Goal: Information Seeking & Learning: Learn about a topic

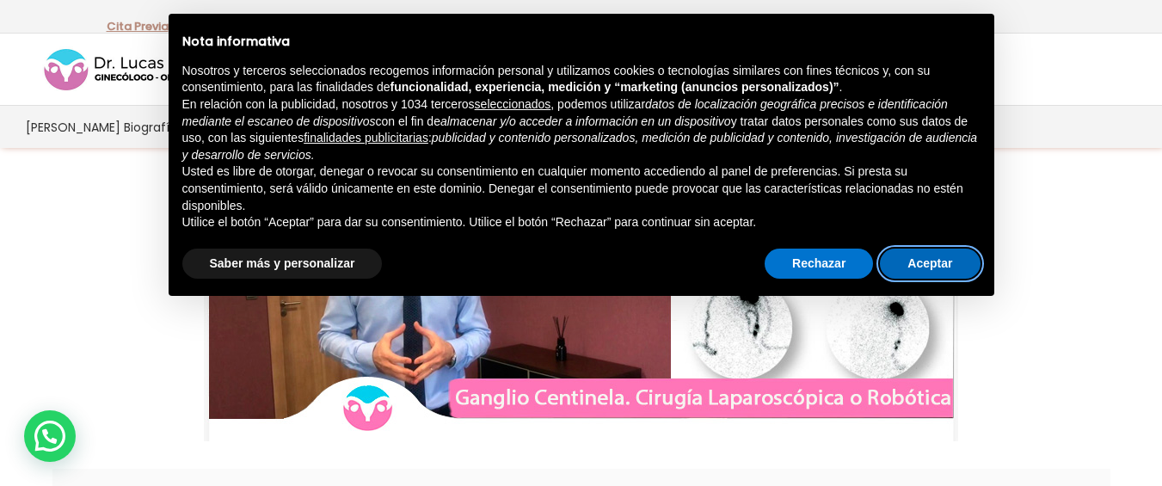
click at [906, 253] on button "Aceptar" at bounding box center [930, 264] width 100 height 31
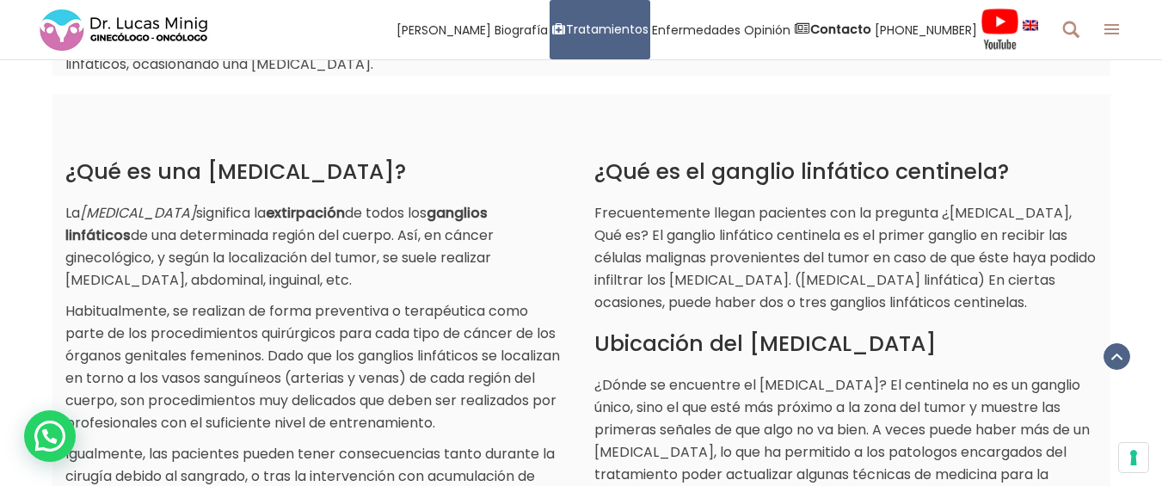
scroll to position [774, 0]
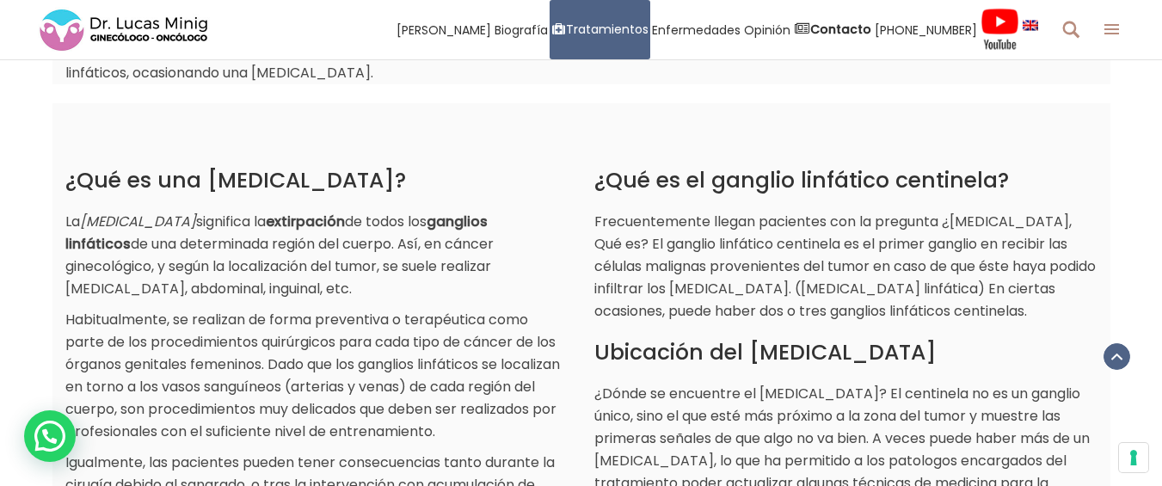
drag, startPoint x: 585, startPoint y: 179, endPoint x: 1053, endPoint y: 320, distance: 488.9
click at [1053, 320] on div "¿Qué es el ganglio linfático centinela? Frecuentemente llegan pacientes con la …" at bounding box center [846, 329] width 529 height 419
copy div "¿Qué es el ganglio linfático centinela? Frecuentemente llegan pacientes con la …"
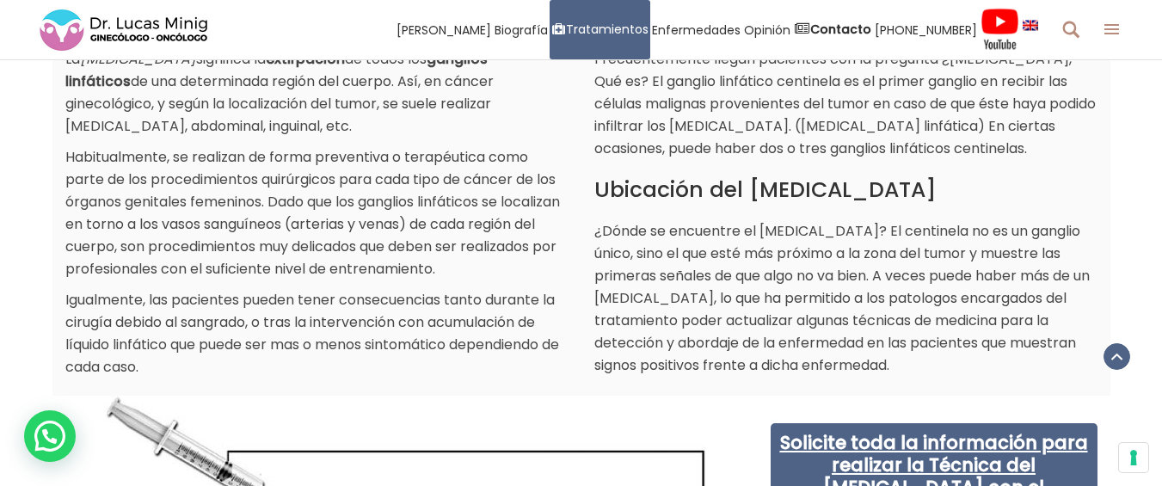
scroll to position [946, 0]
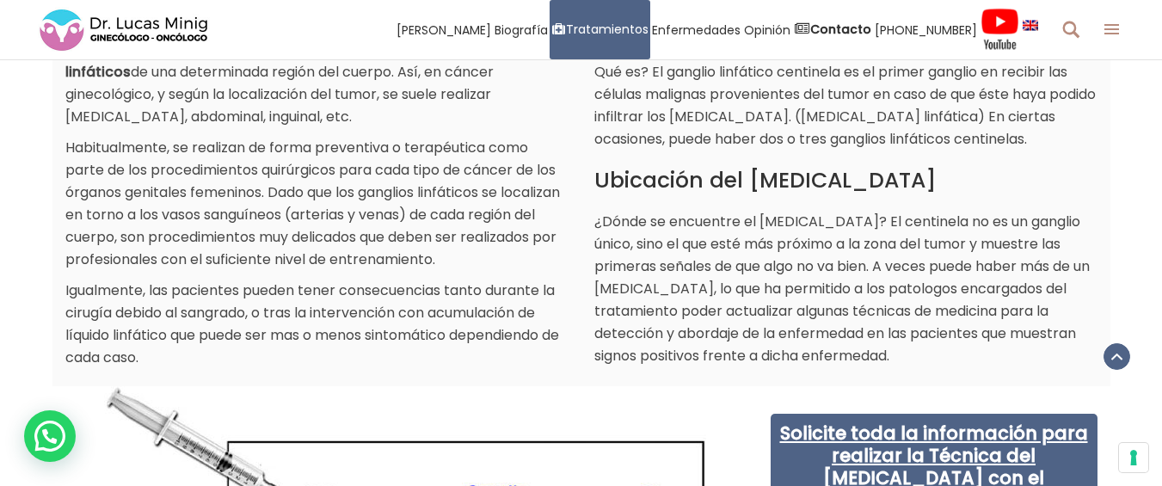
drag, startPoint x: 890, startPoint y: 219, endPoint x: 903, endPoint y: 348, distance: 130.6
click at [903, 348] on p "¿Dónde se encuentre el [MEDICAL_DATA]? El centinela no es un ganglio único, sin…" at bounding box center [846, 289] width 503 height 157
copy p "El centinela no es un ganglio único, sino el que esté más próximo a la zona del…"
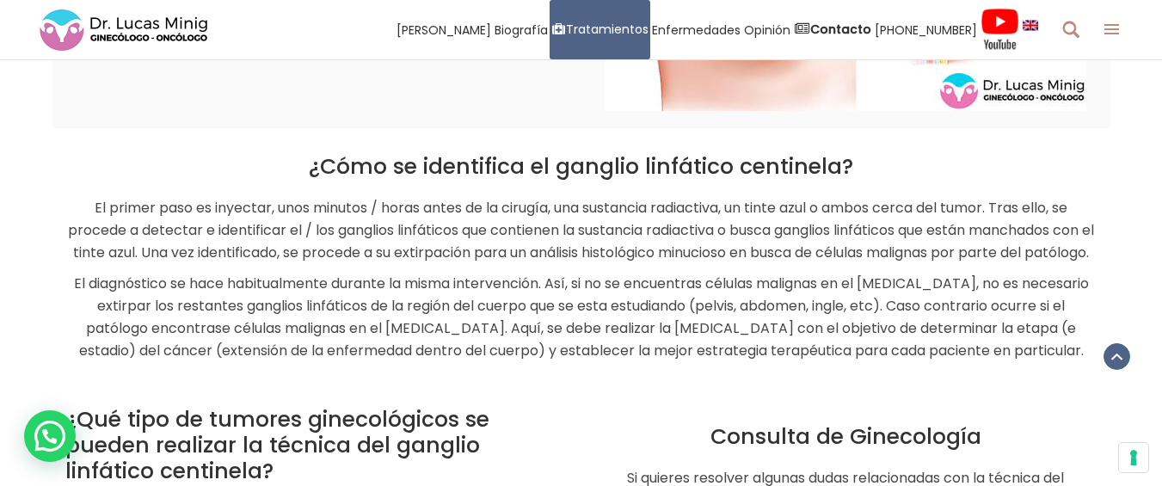
scroll to position [1979, 0]
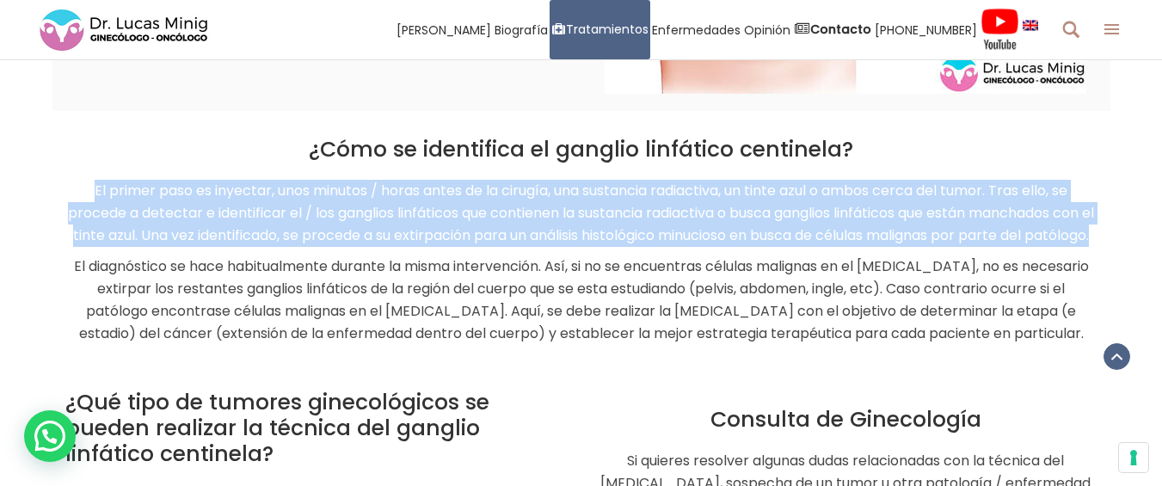
drag, startPoint x: 79, startPoint y: 183, endPoint x: 988, endPoint y: 250, distance: 911.0
click at [988, 247] on p "El primer paso es inyectar, unos minutos / horas antes de la cirugía, una susta…" at bounding box center [581, 213] width 1032 height 67
copy p "El primer paso es inyectar, unos minutos / horas antes de la cirugía, una susta…"
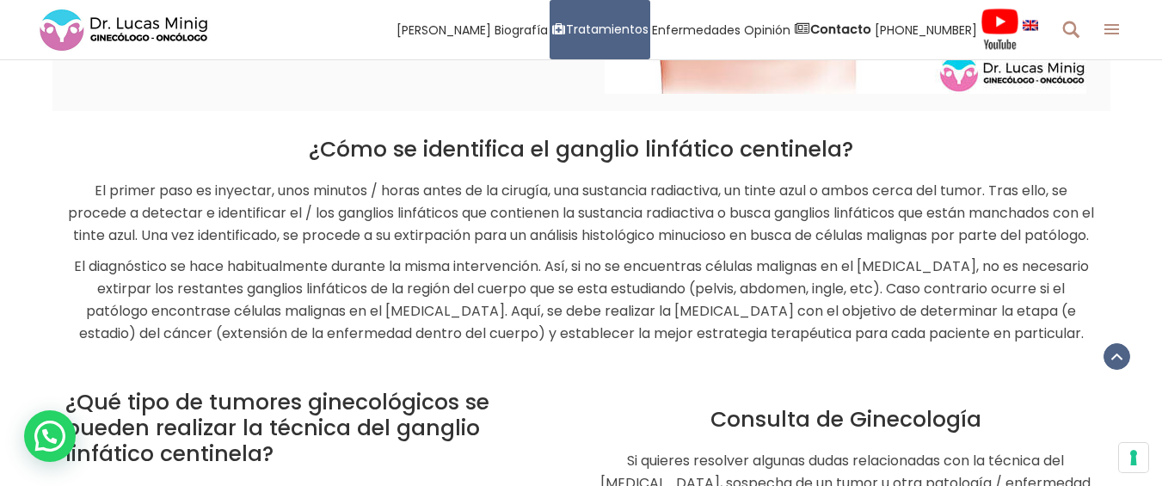
click at [677, 325] on p "El diagnóstico se hace habitualmente durante la misma intervención. Así, si no …" at bounding box center [581, 300] width 1032 height 89
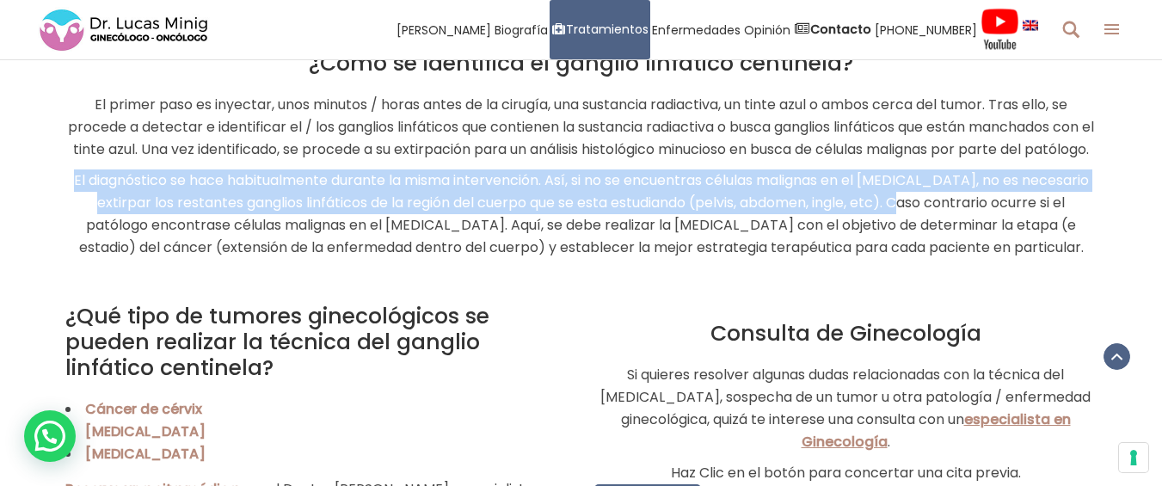
drag, startPoint x: 105, startPoint y: 201, endPoint x: 939, endPoint y: 225, distance: 834.1
click at [939, 225] on p "El diagnóstico se hace habitualmente durante la misma intervención. Así, si no …" at bounding box center [581, 213] width 1032 height 89
copy p "El diagnóstico se hace habitualmente durante la misma intervención. Así, si no …"
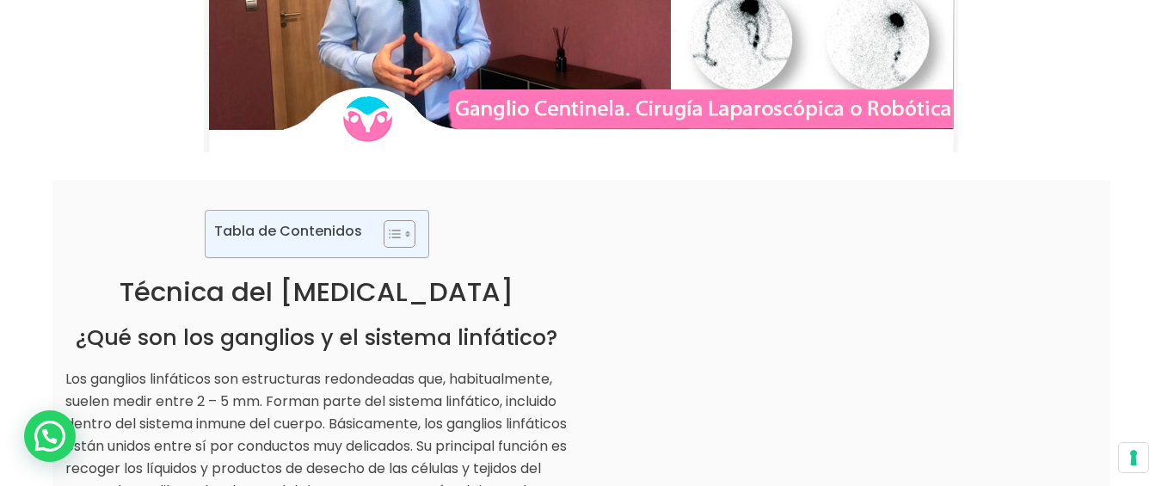
scroll to position [0, 0]
